Goal: Find specific page/section: Find specific page/section

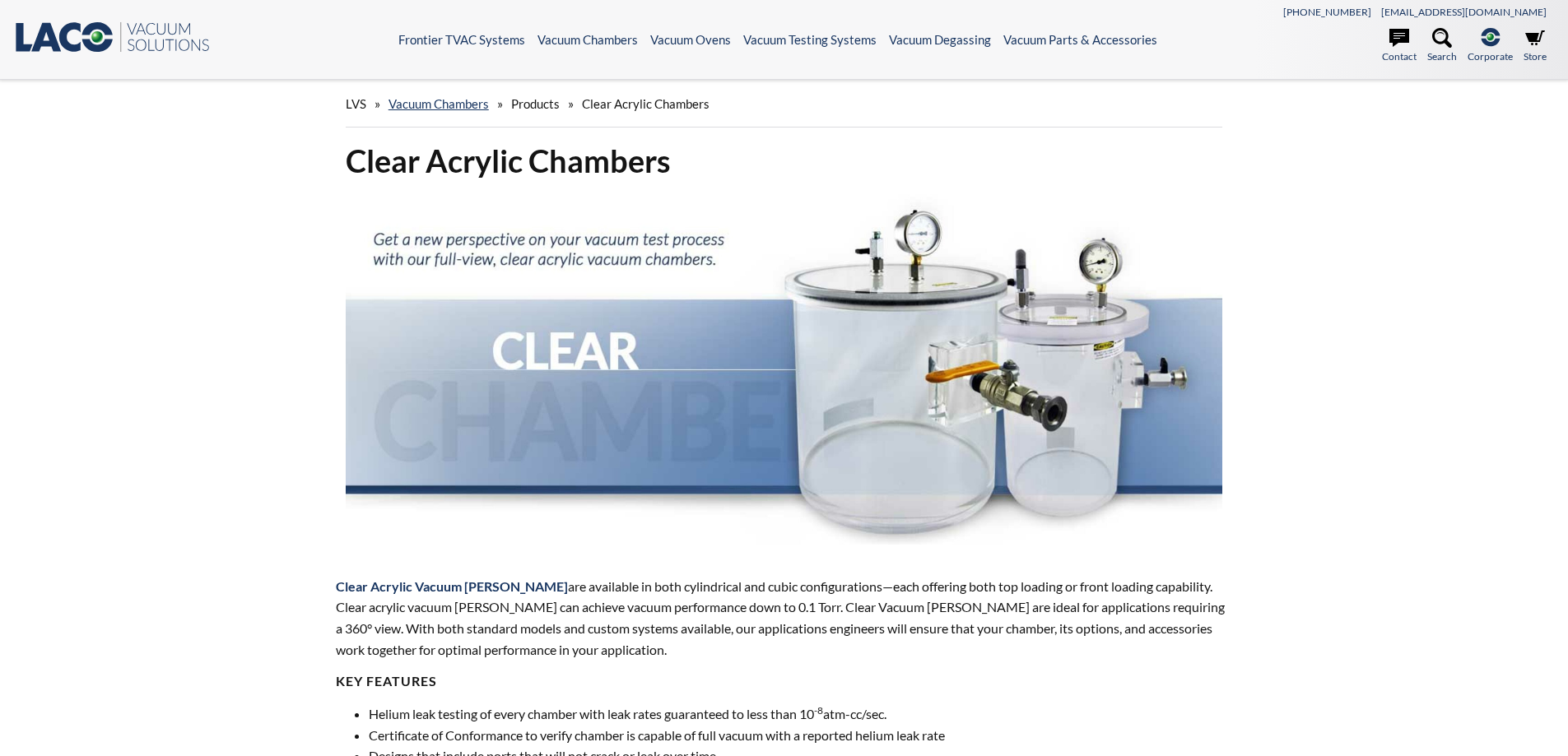
select select "Language Translate Widget"
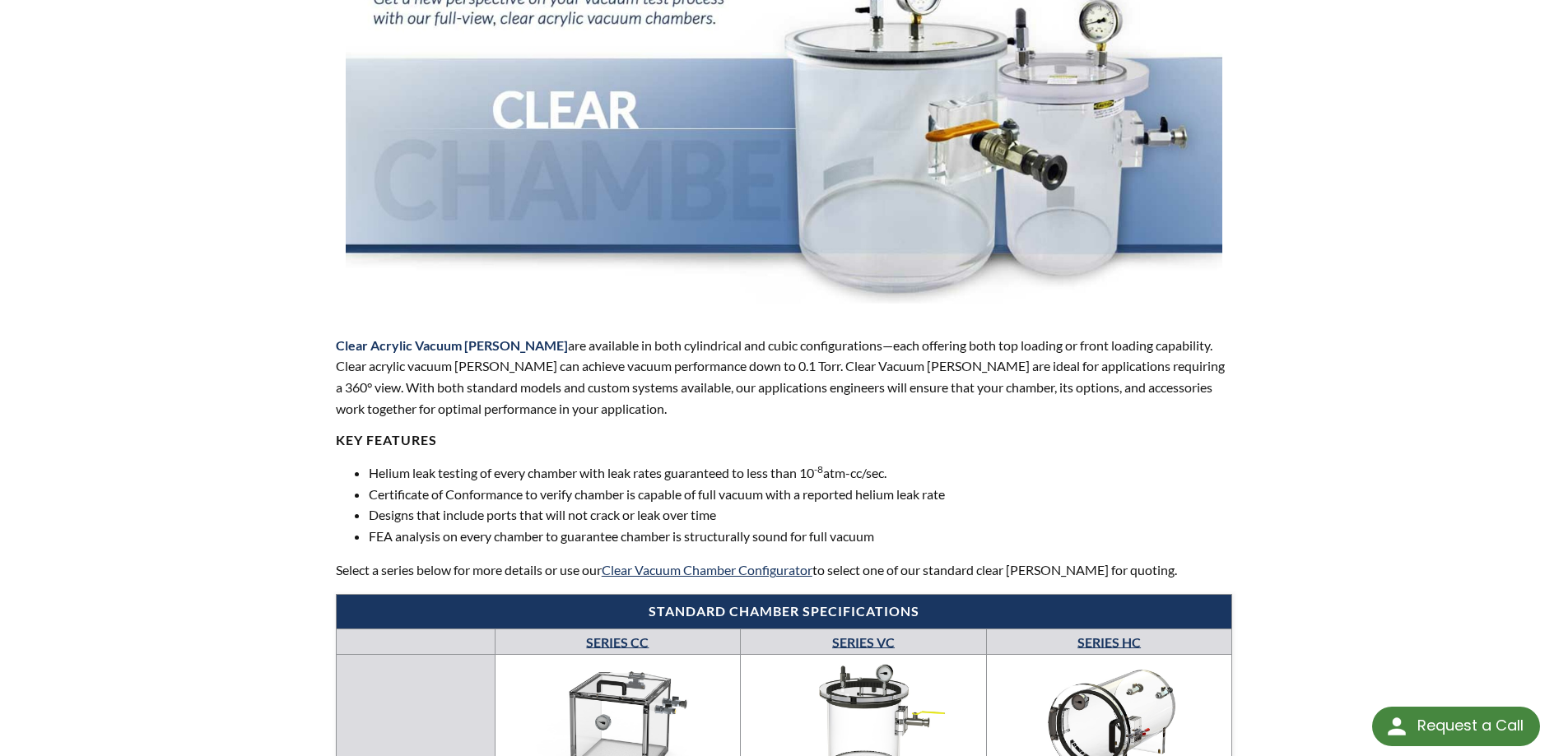
scroll to position [576, 0]
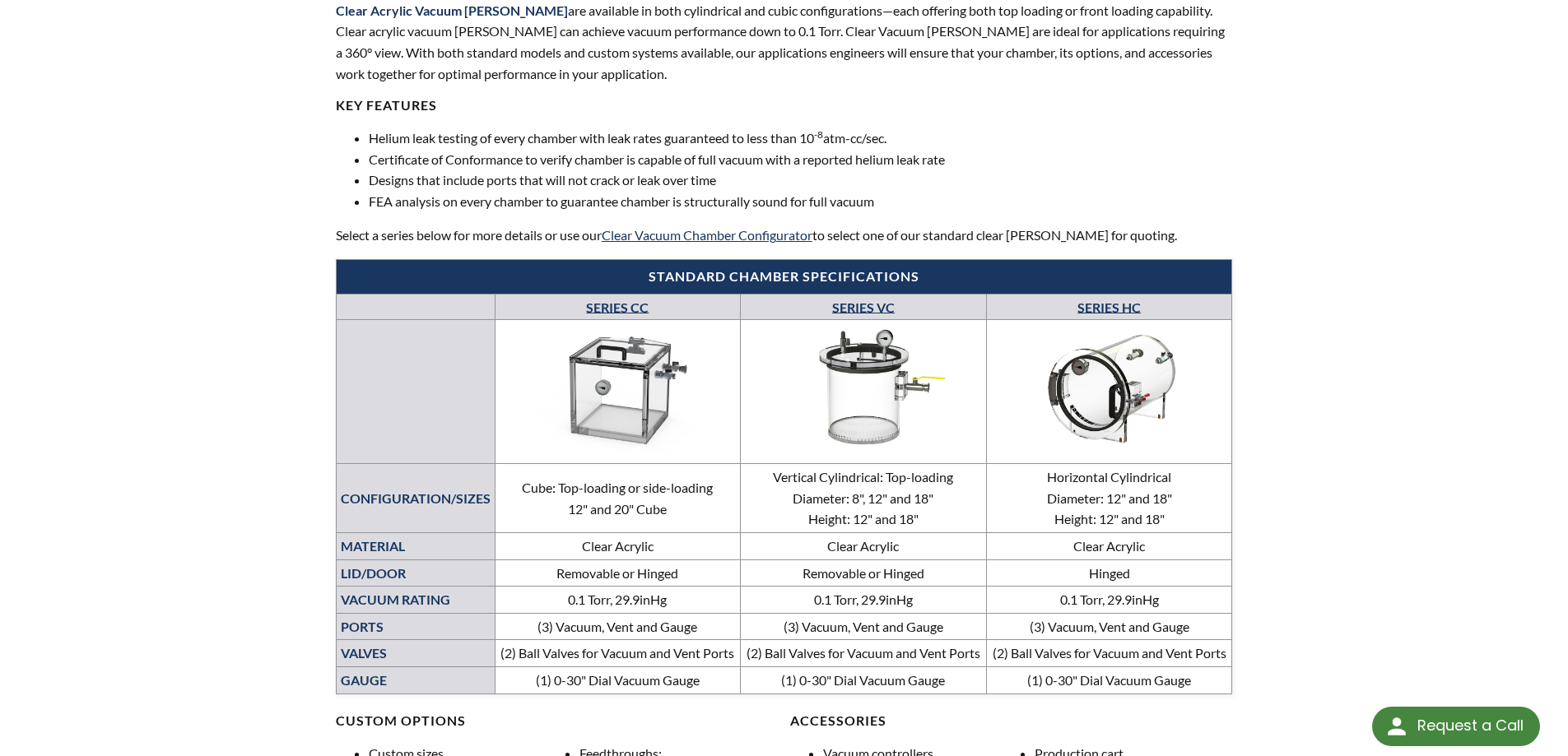
click at [586, 366] on img at bounding box center [617, 389] width 236 height 133
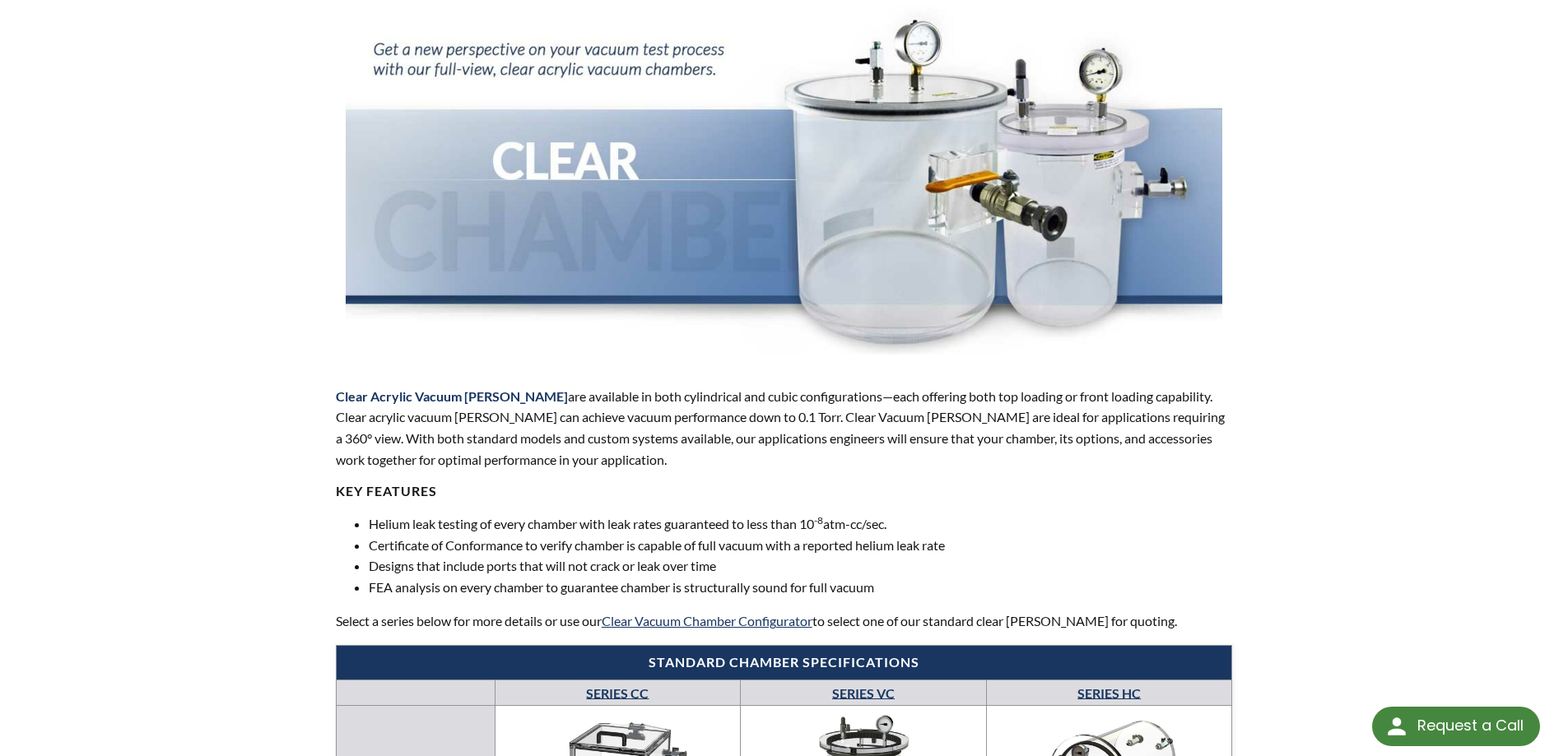
scroll to position [0, 0]
